Goal: Task Accomplishment & Management: Use online tool/utility

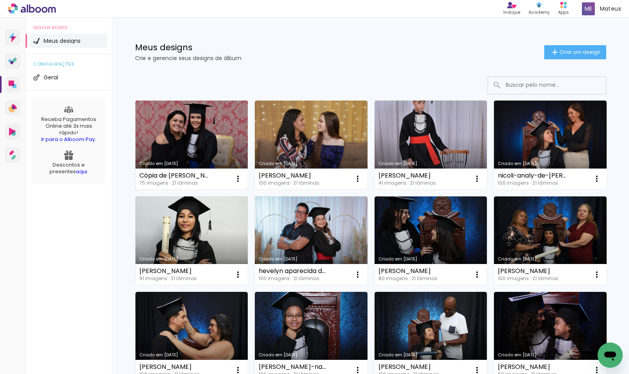
click at [205, 131] on link "Criado em [DATE]" at bounding box center [191, 144] width 113 height 89
